Goal: Task Accomplishment & Management: Manage account settings

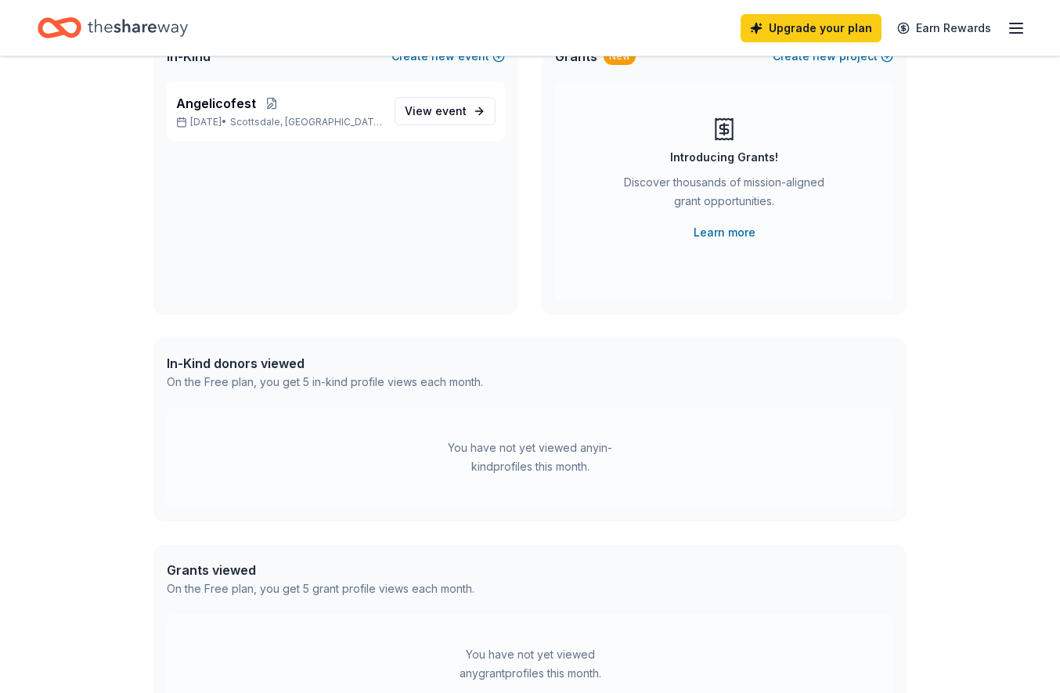
scroll to position [229, 0]
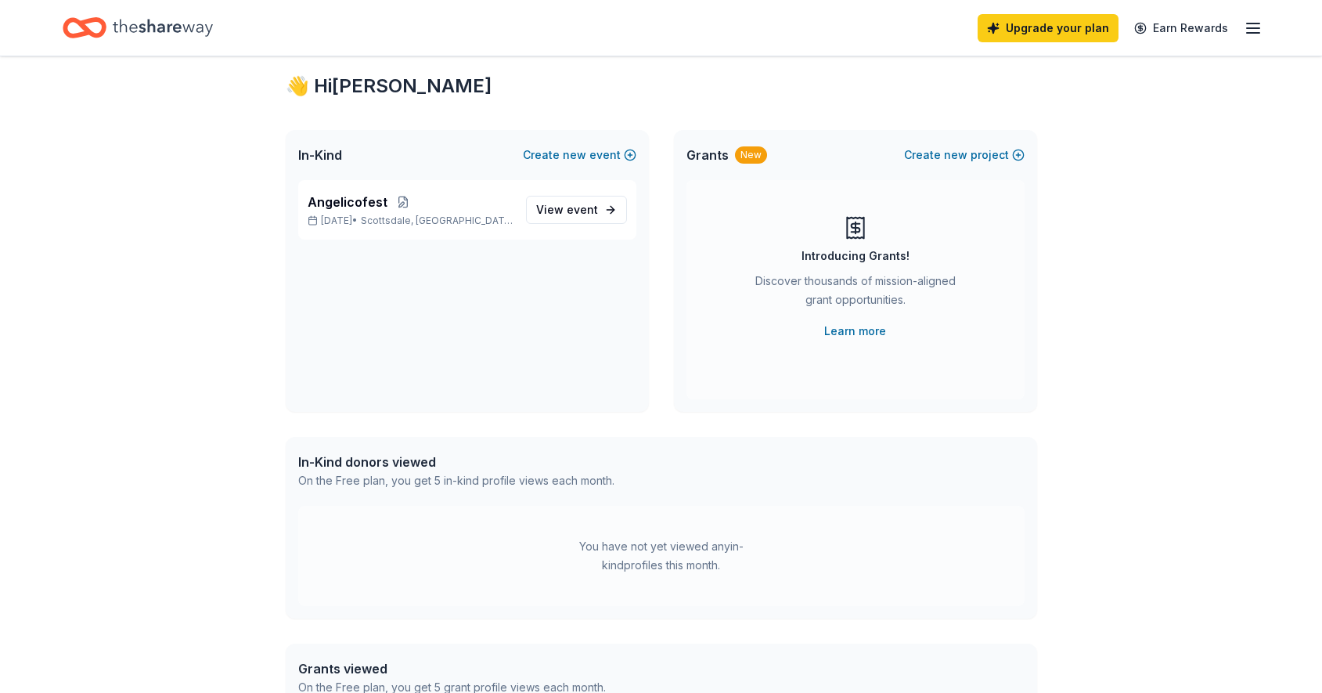
scroll to position [11, 0]
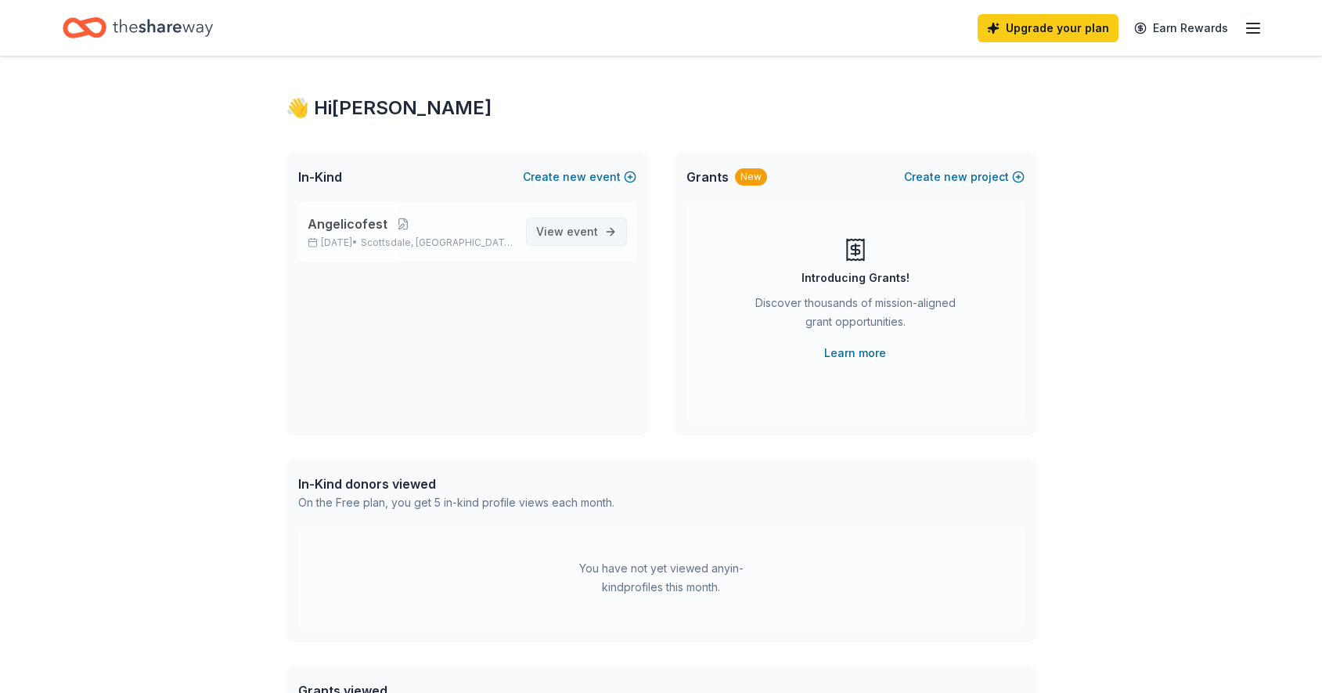
click at [575, 232] on span "event" at bounding box center [582, 231] width 31 height 13
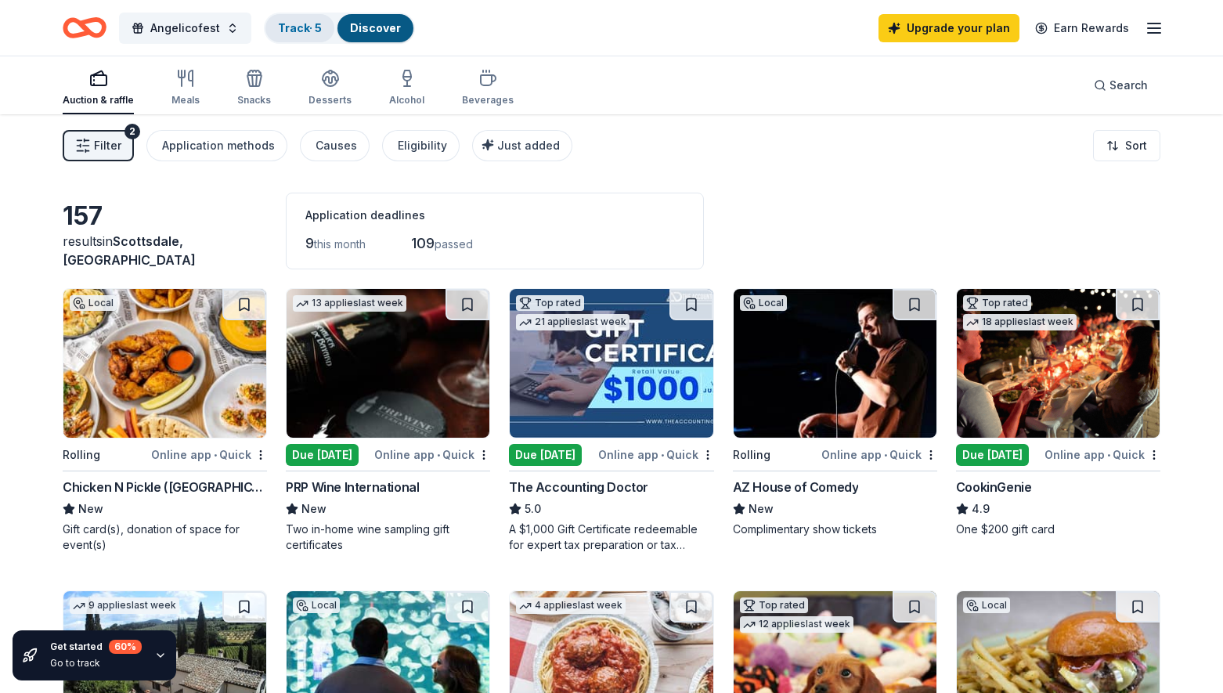
click at [296, 29] on link "Track · 5" at bounding box center [300, 27] width 44 height 13
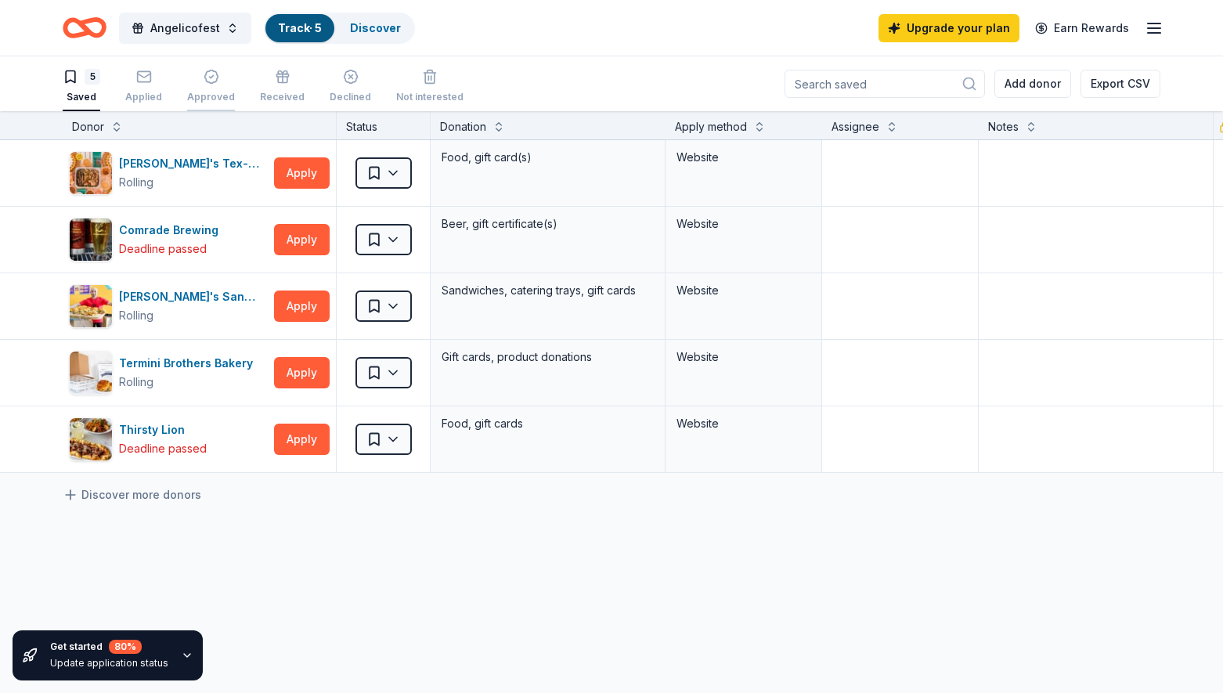
click at [204, 77] on icon "button" at bounding box center [212, 77] width 16 height 16
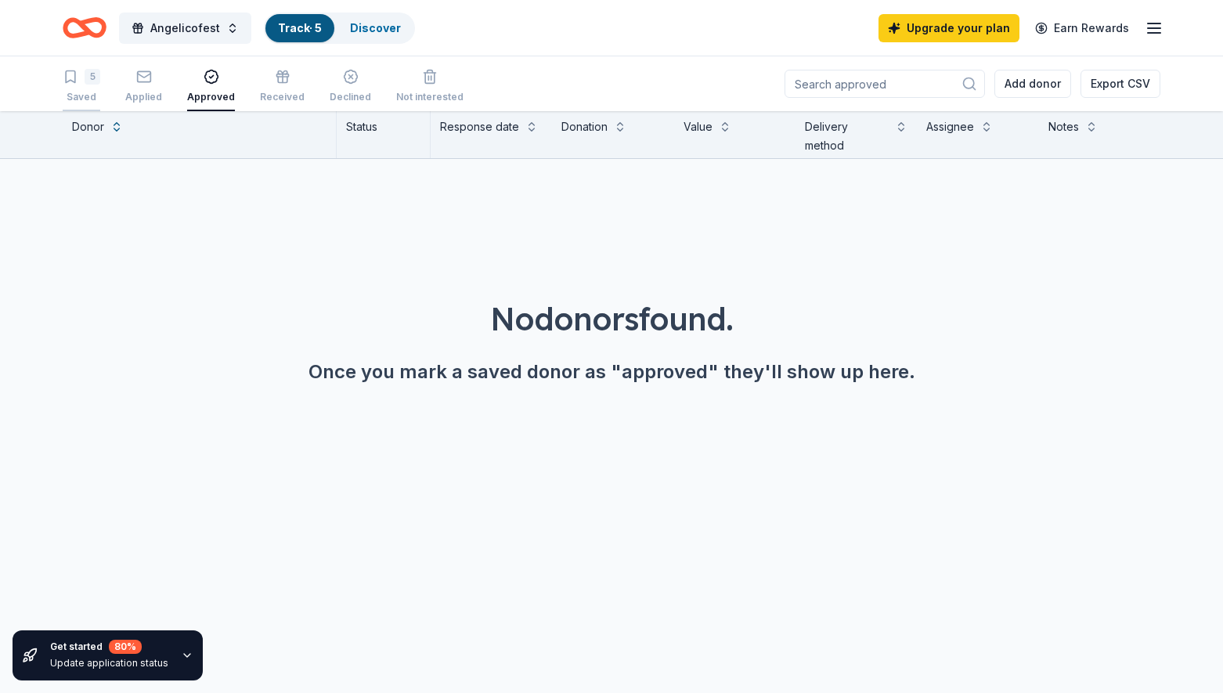
click at [78, 99] on div "Saved" at bounding box center [82, 97] width 38 height 13
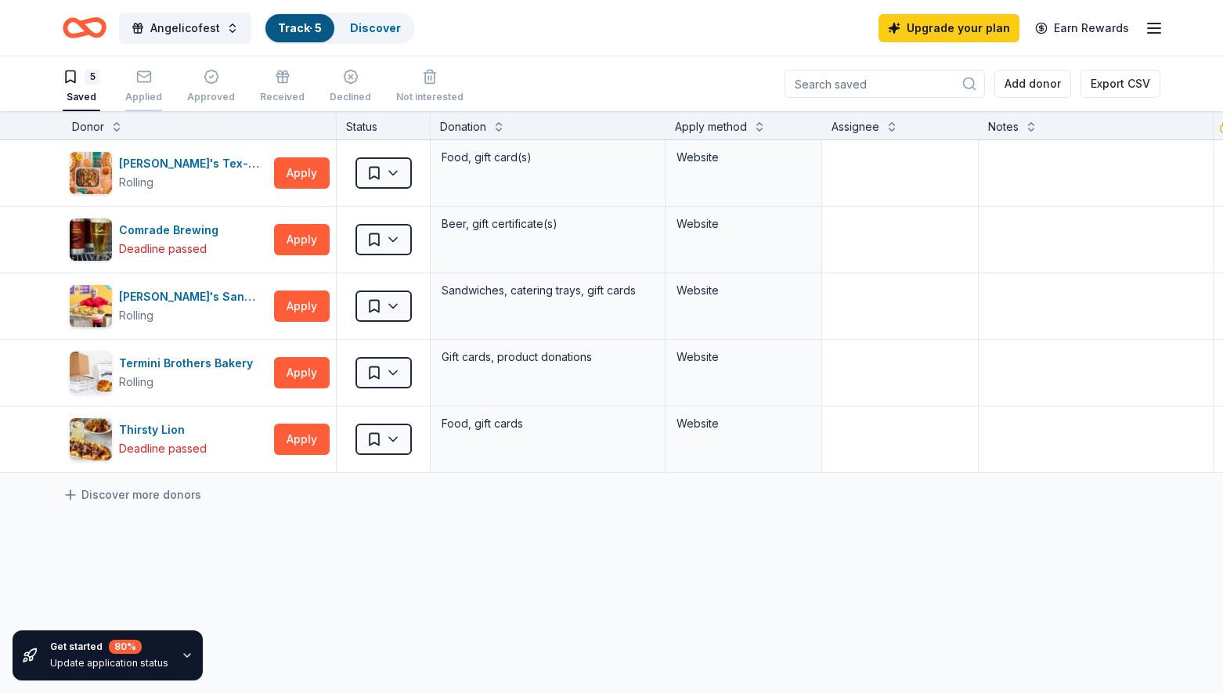
click at [142, 92] on div "Applied" at bounding box center [143, 97] width 37 height 13
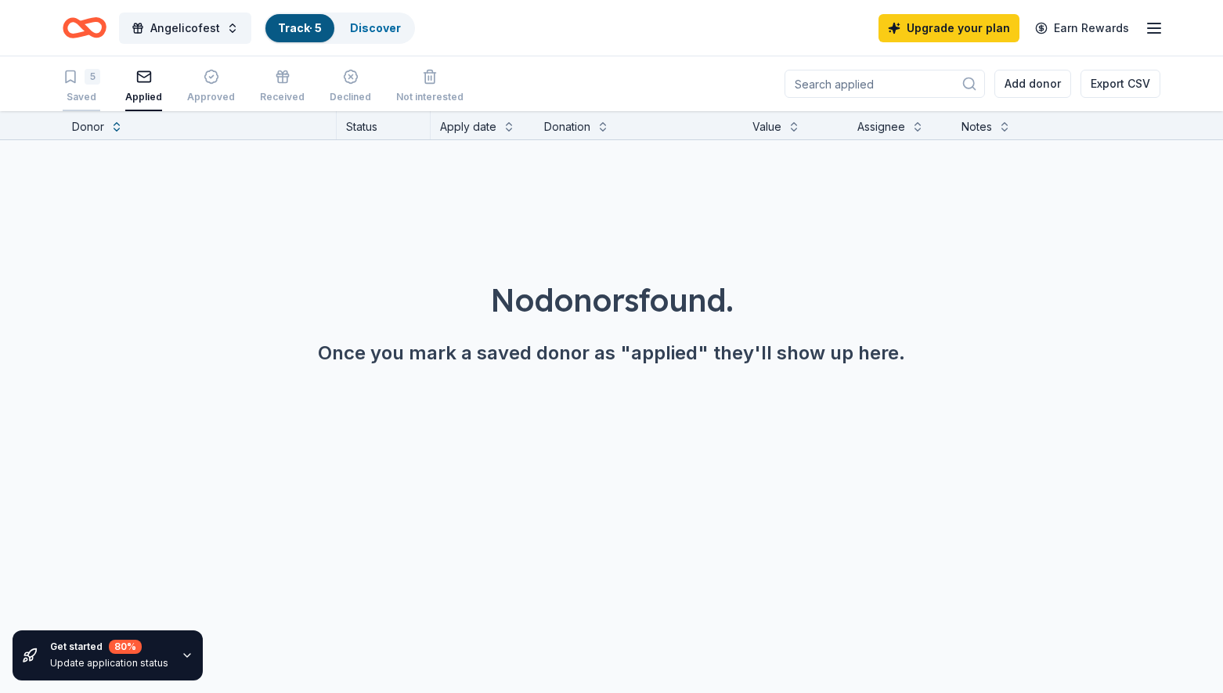
click at [90, 87] on div "5 Saved" at bounding box center [82, 86] width 38 height 34
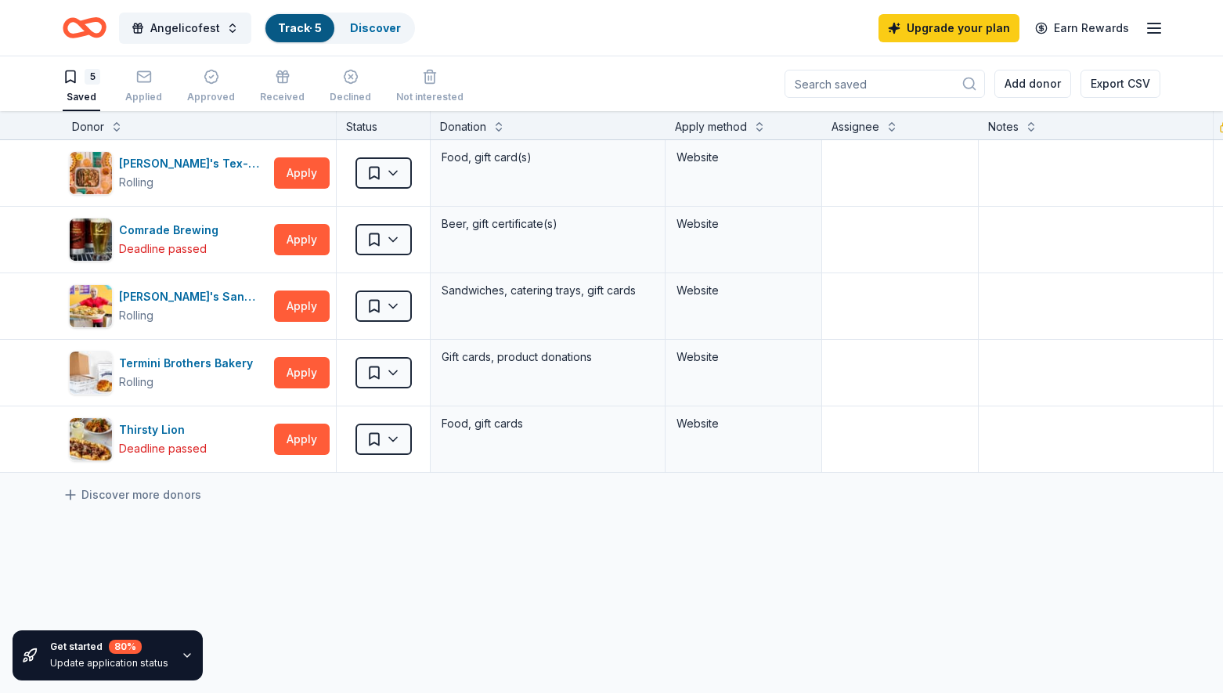
click at [88, 30] on icon "Home" at bounding box center [92, 28] width 24 height 16
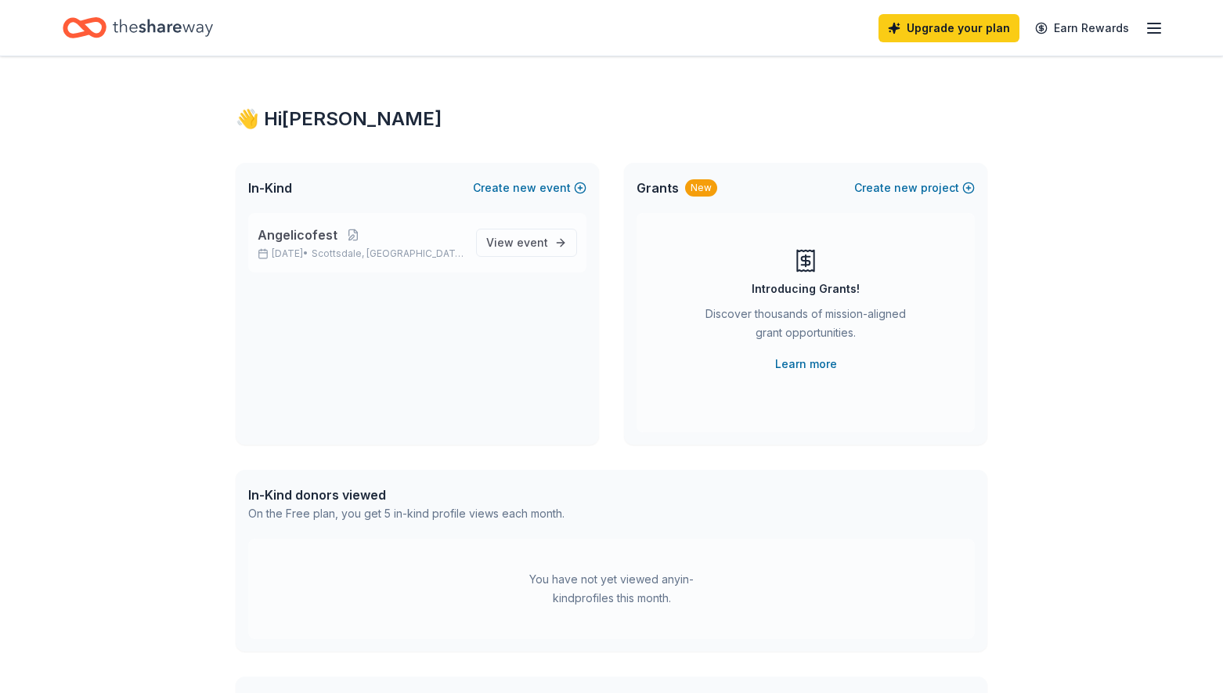
click at [294, 237] on span "Angelicofest" at bounding box center [298, 234] width 80 height 19
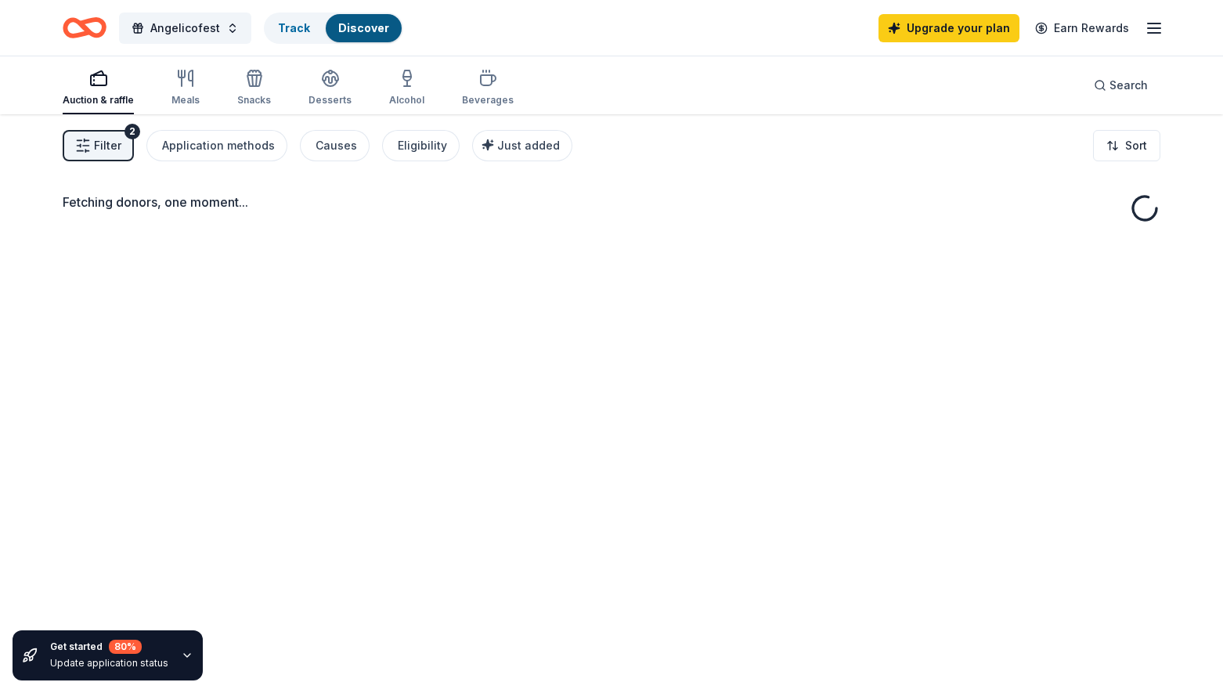
click at [513, 244] on div "Fetching donors, one moment..." at bounding box center [611, 460] width 1223 height 693
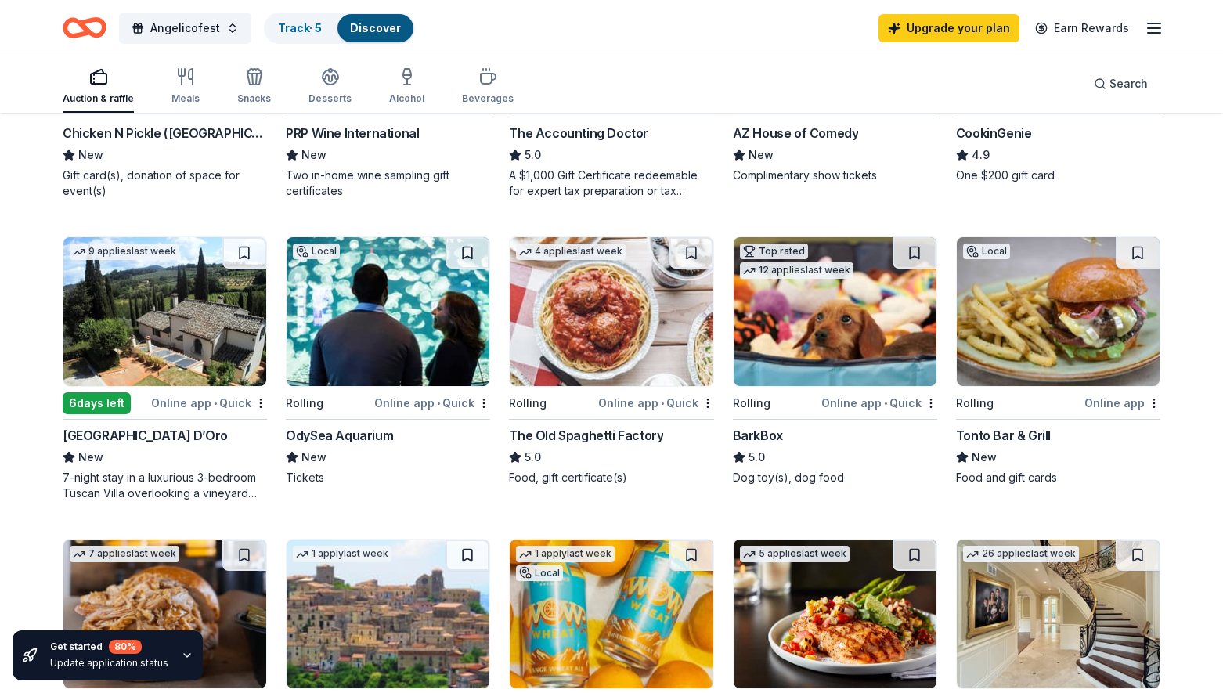
scroll to position [333, 0]
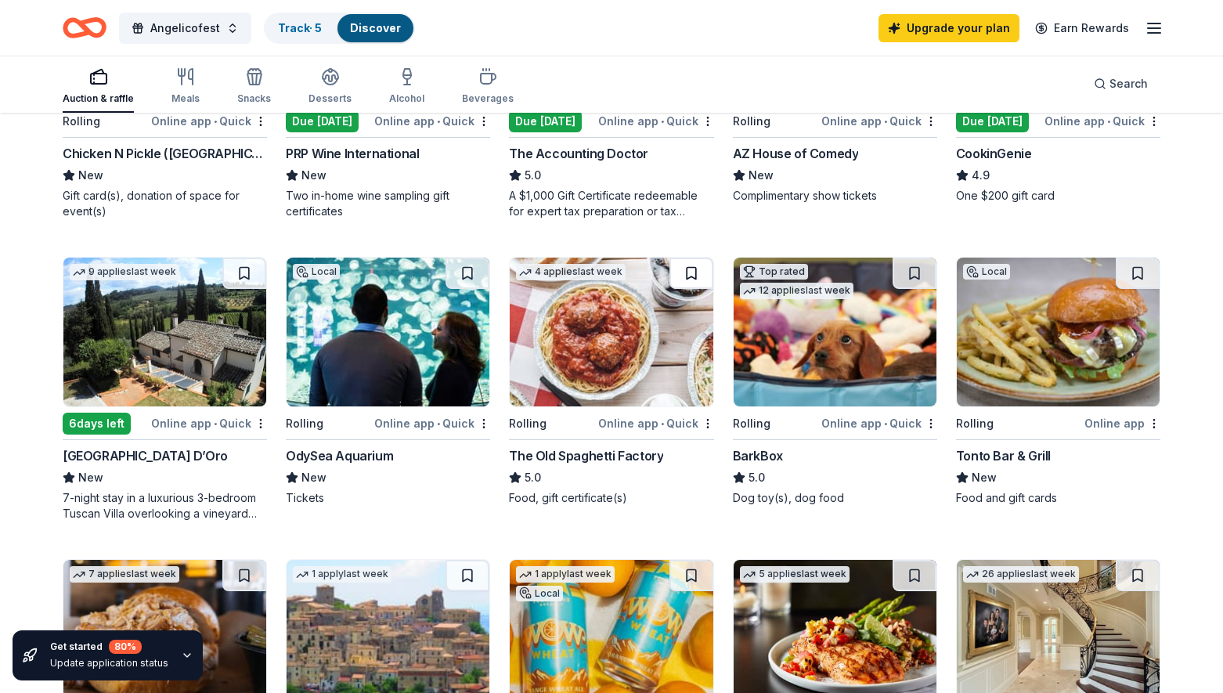
click at [691, 270] on button at bounding box center [691, 273] width 44 height 31
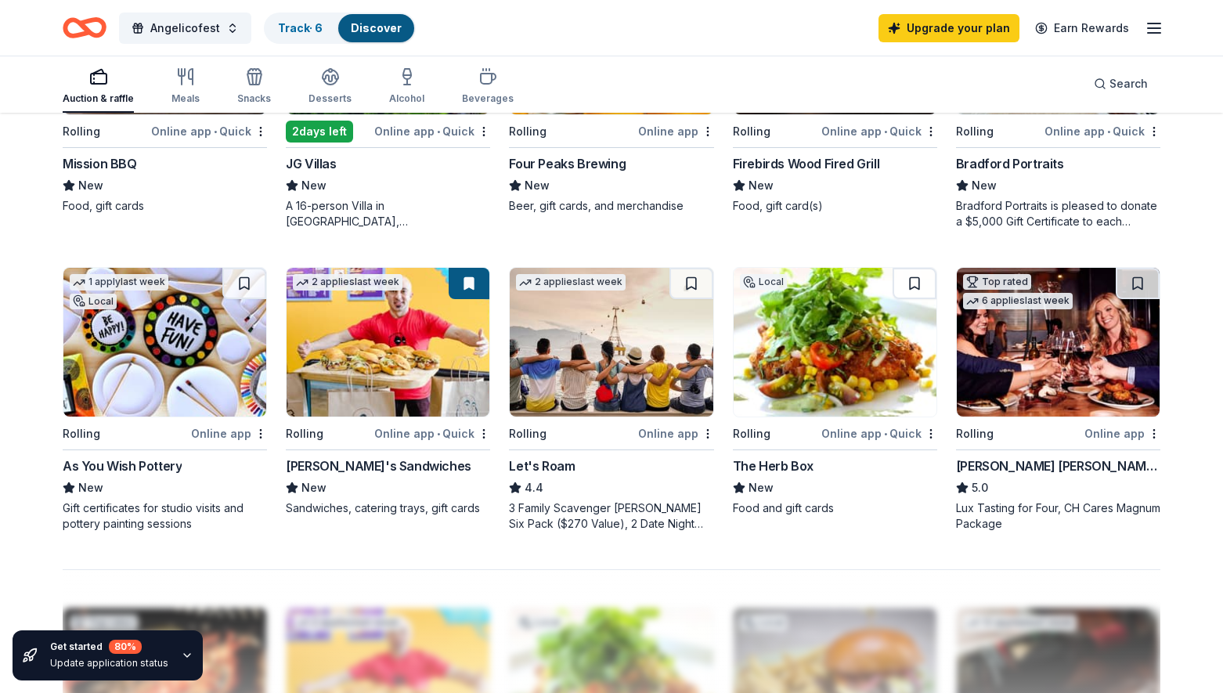
scroll to position [943, 0]
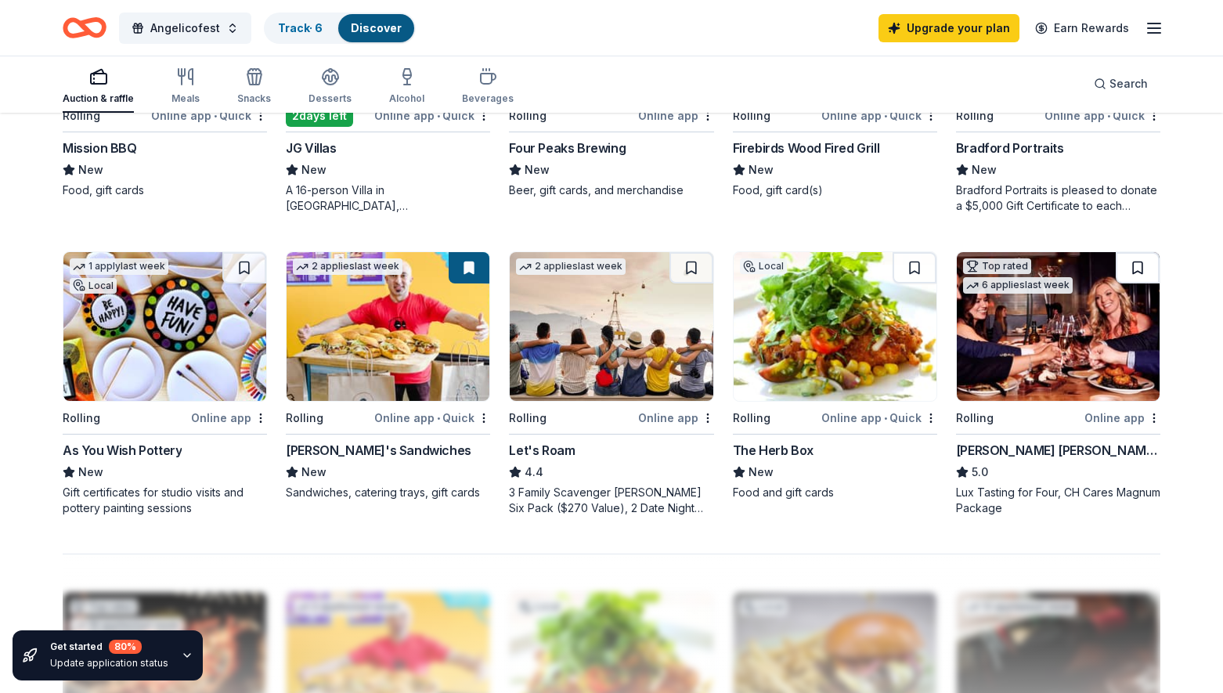
click at [1140, 264] on button at bounding box center [1137, 267] width 44 height 31
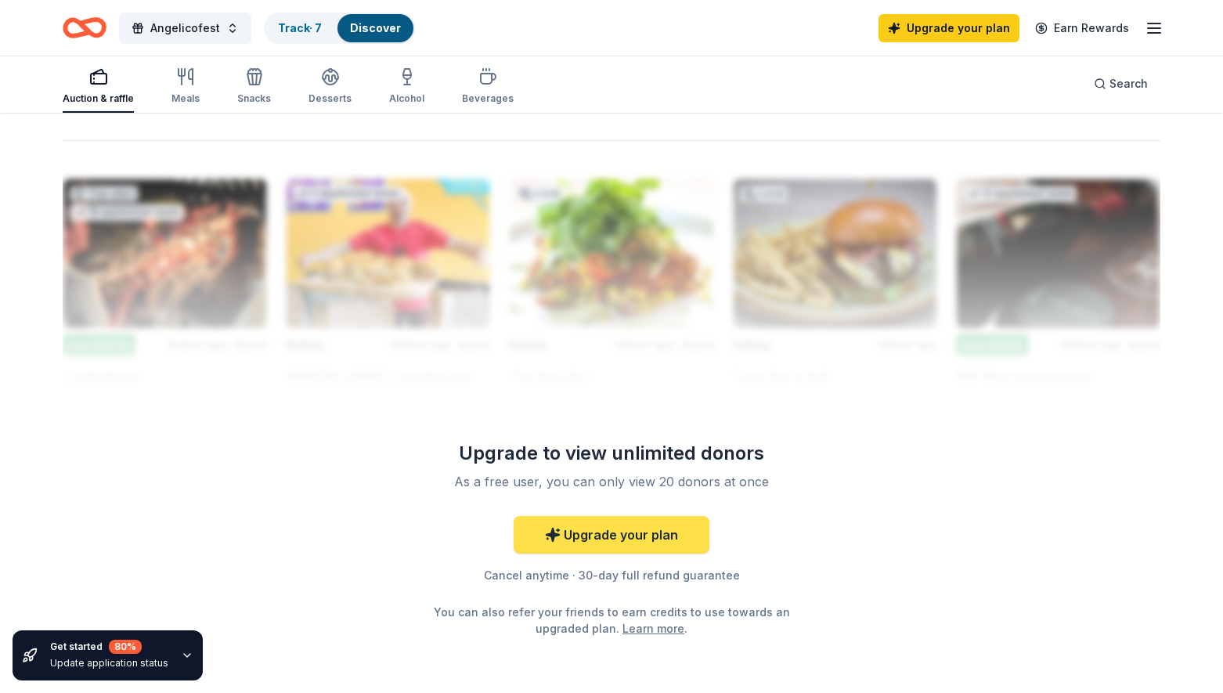
scroll to position [1432, 0]
